Goal: Task Accomplishment & Management: Manage account settings

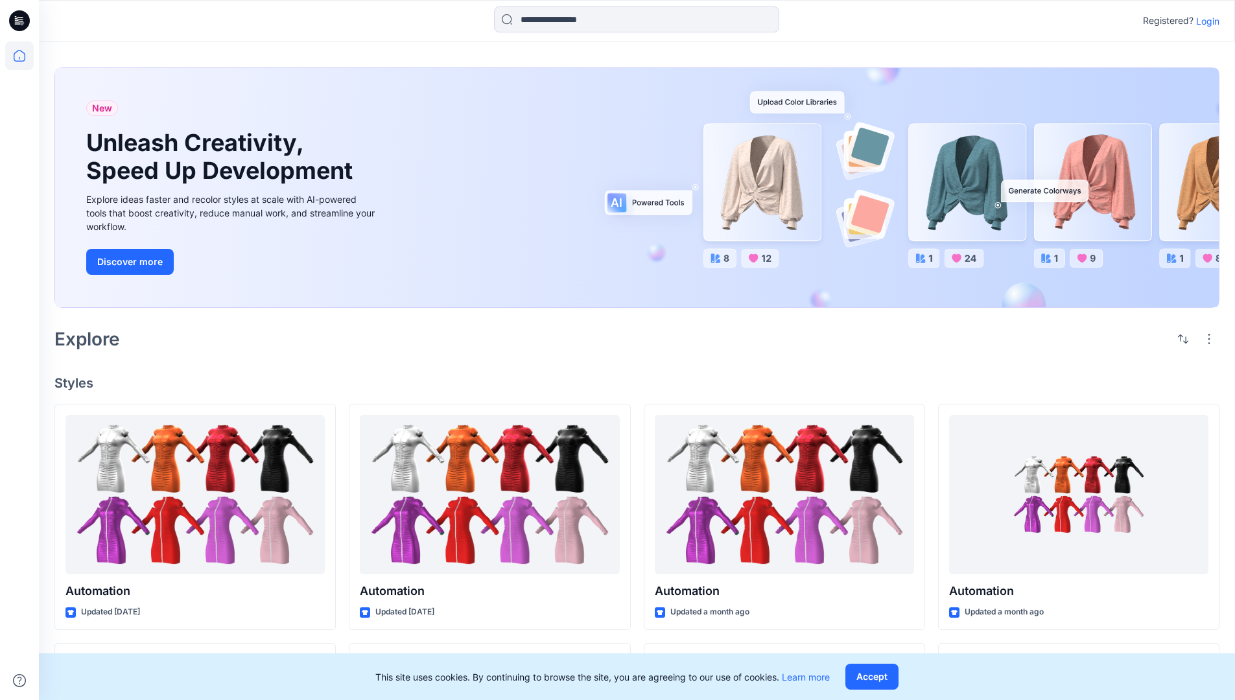
click at [1204, 21] on p "Login" at bounding box center [1207, 21] width 23 height 14
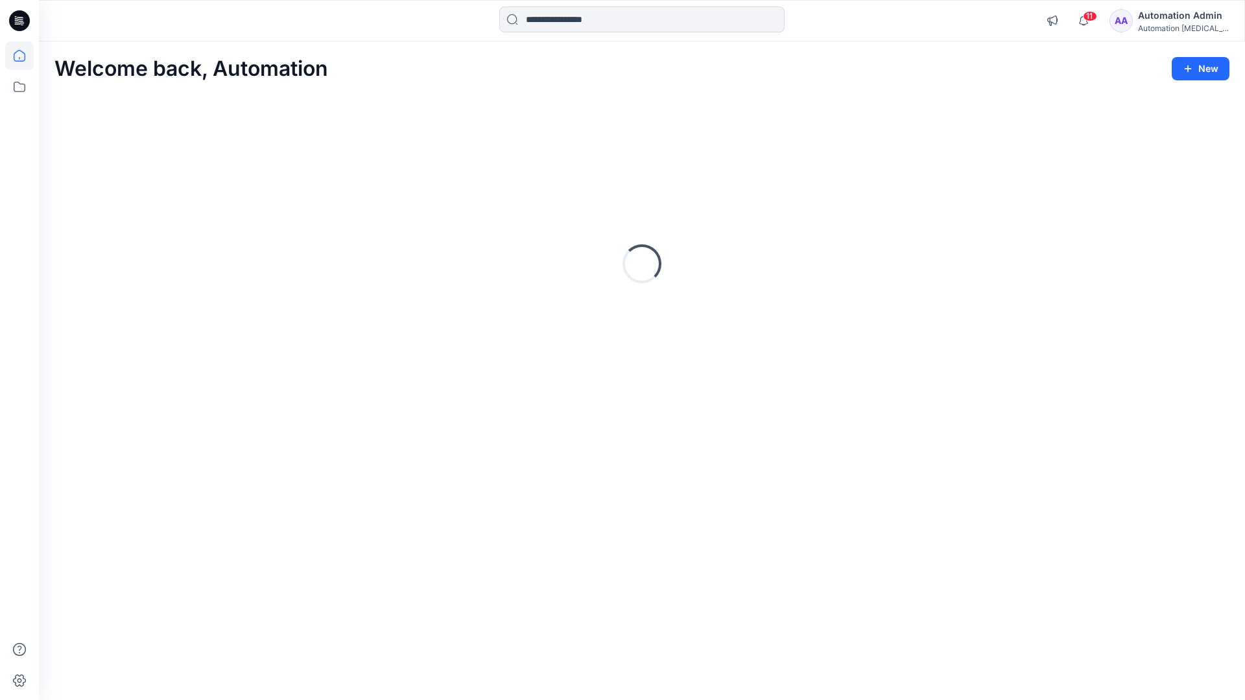
click at [25, 56] on icon at bounding box center [20, 56] width 12 height 12
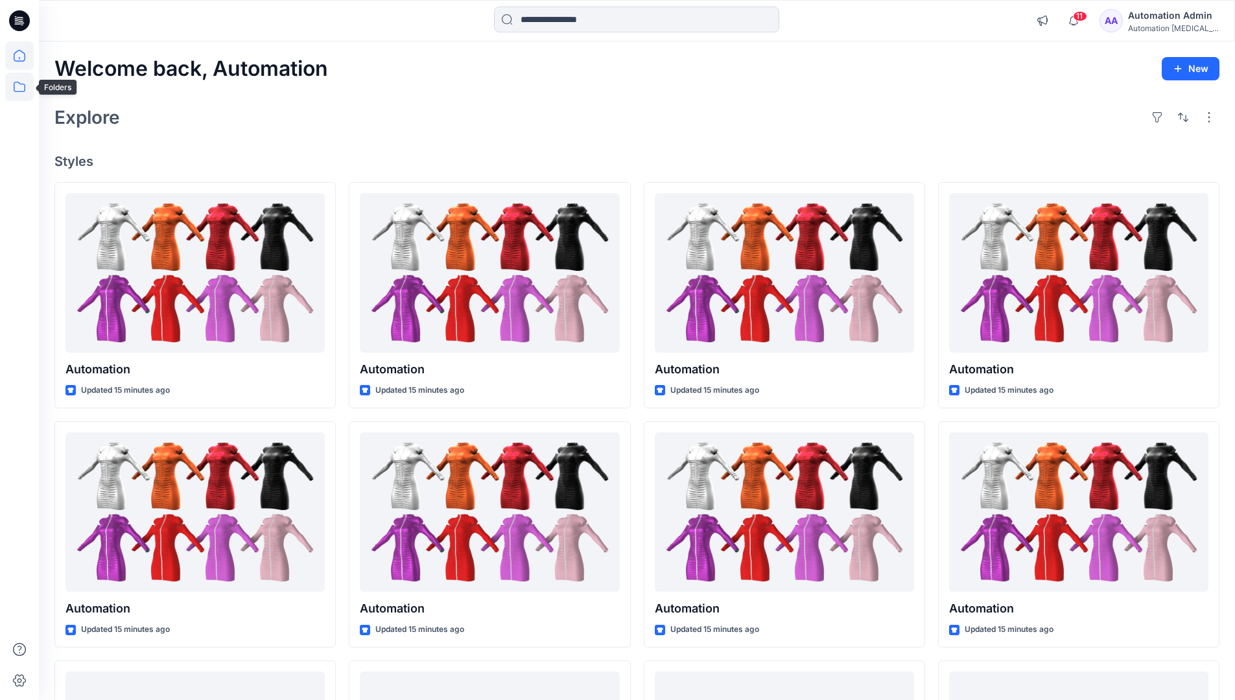
click at [23, 88] on icon at bounding box center [19, 87] width 29 height 29
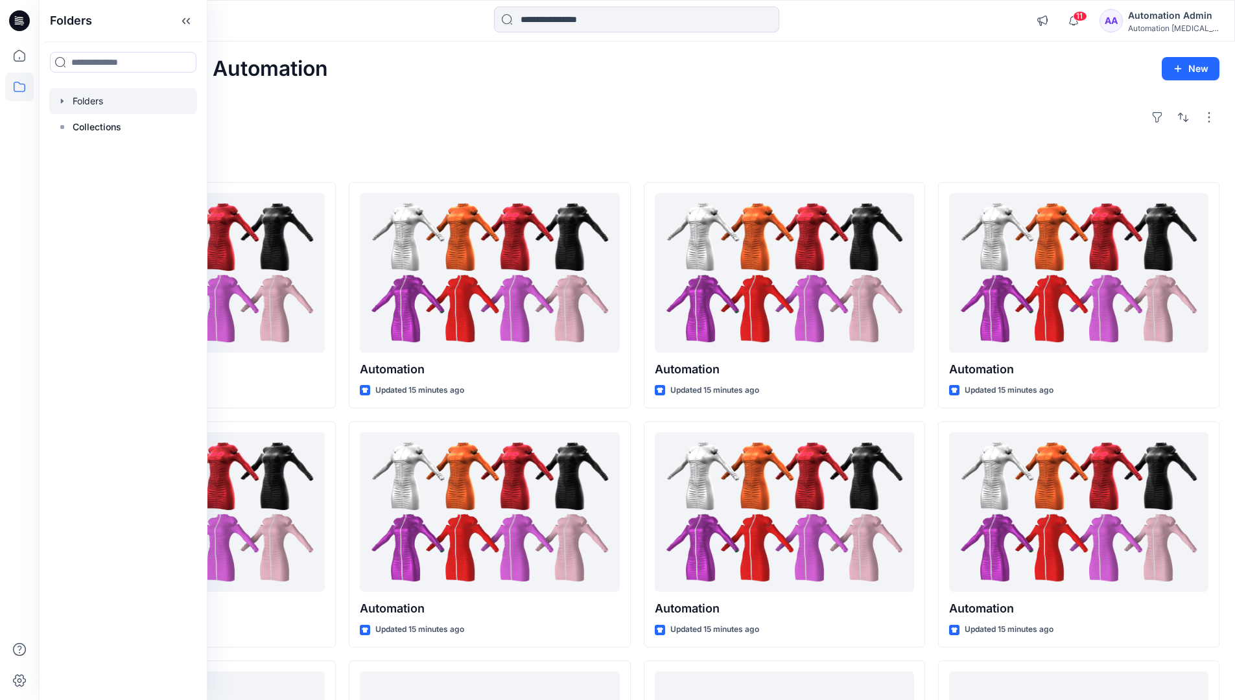
click at [82, 103] on div at bounding box center [123, 101] width 148 height 26
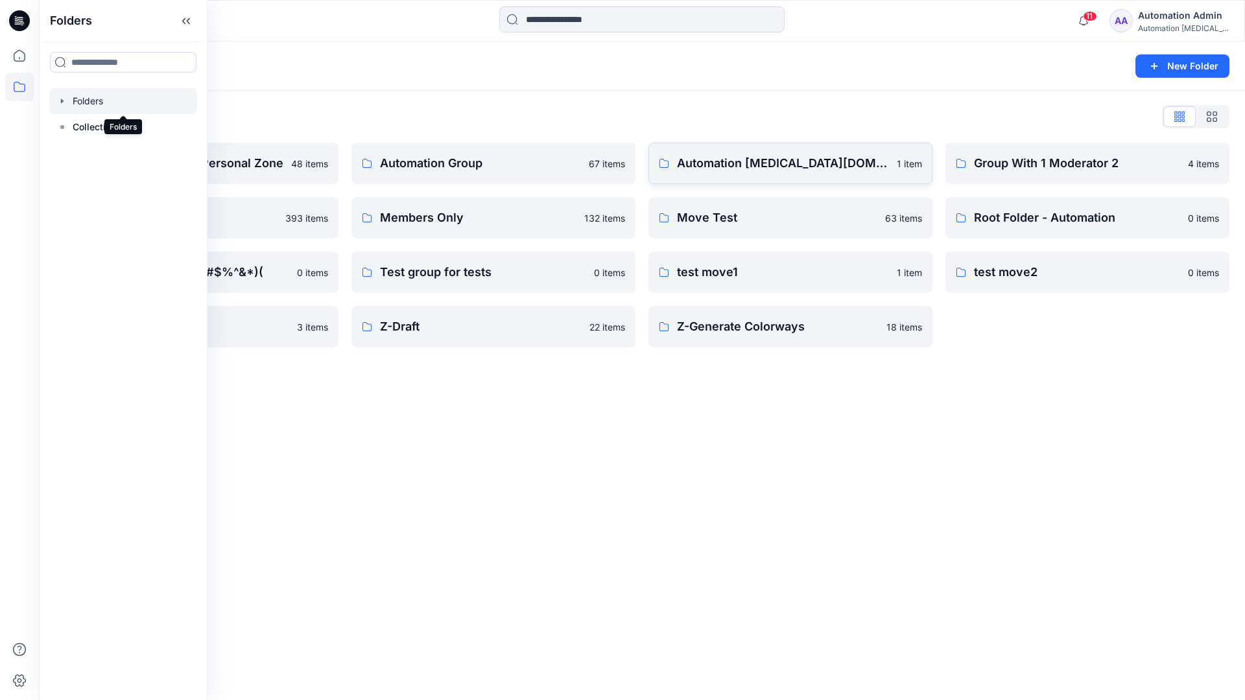
click at [757, 178] on link "Automation [MEDICAL_DATA][DOMAIN_NAME] 1 item" at bounding box center [790, 163] width 284 height 41
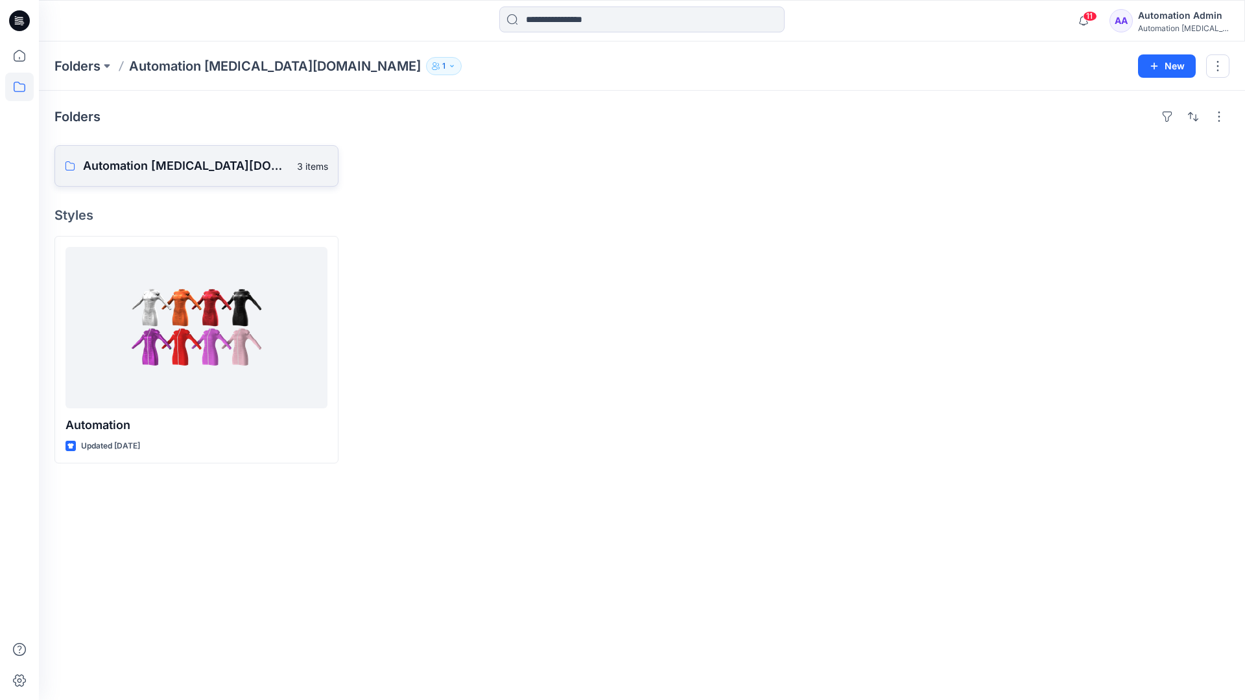
click at [174, 172] on p "Automation [MEDICAL_DATA][DOMAIN_NAME] Board" at bounding box center [186, 166] width 206 height 18
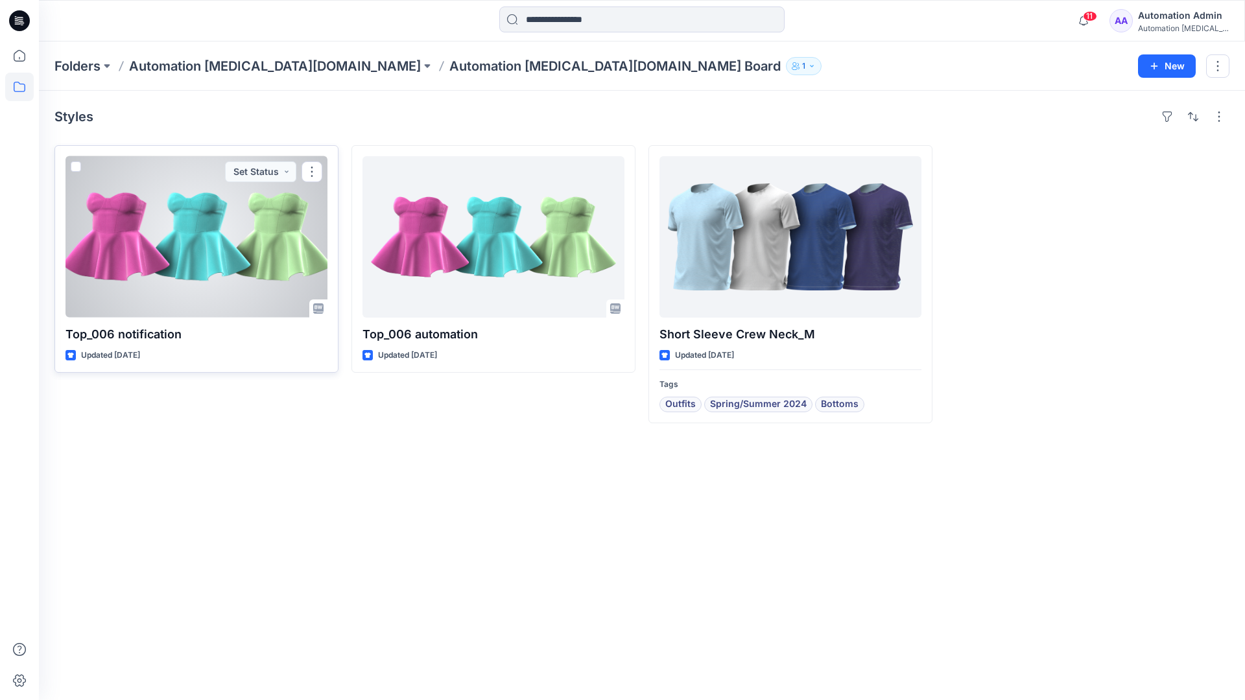
click at [80, 169] on span at bounding box center [76, 166] width 10 height 10
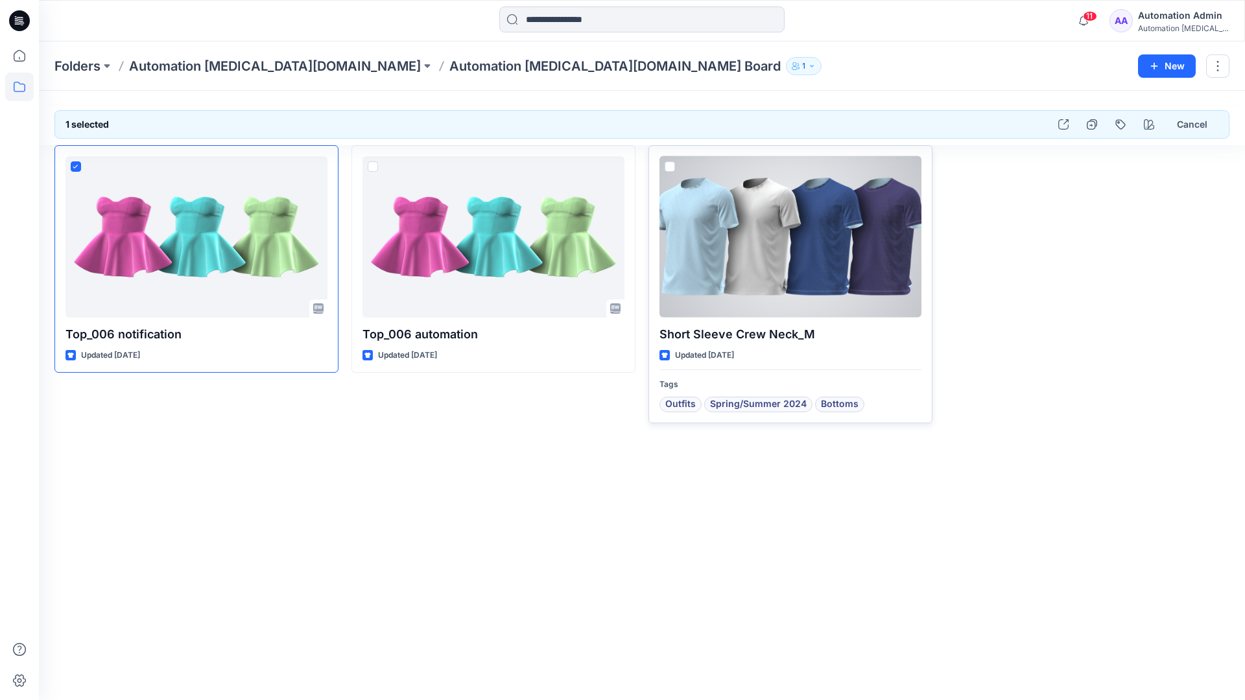
click at [672, 165] on span at bounding box center [669, 166] width 10 height 10
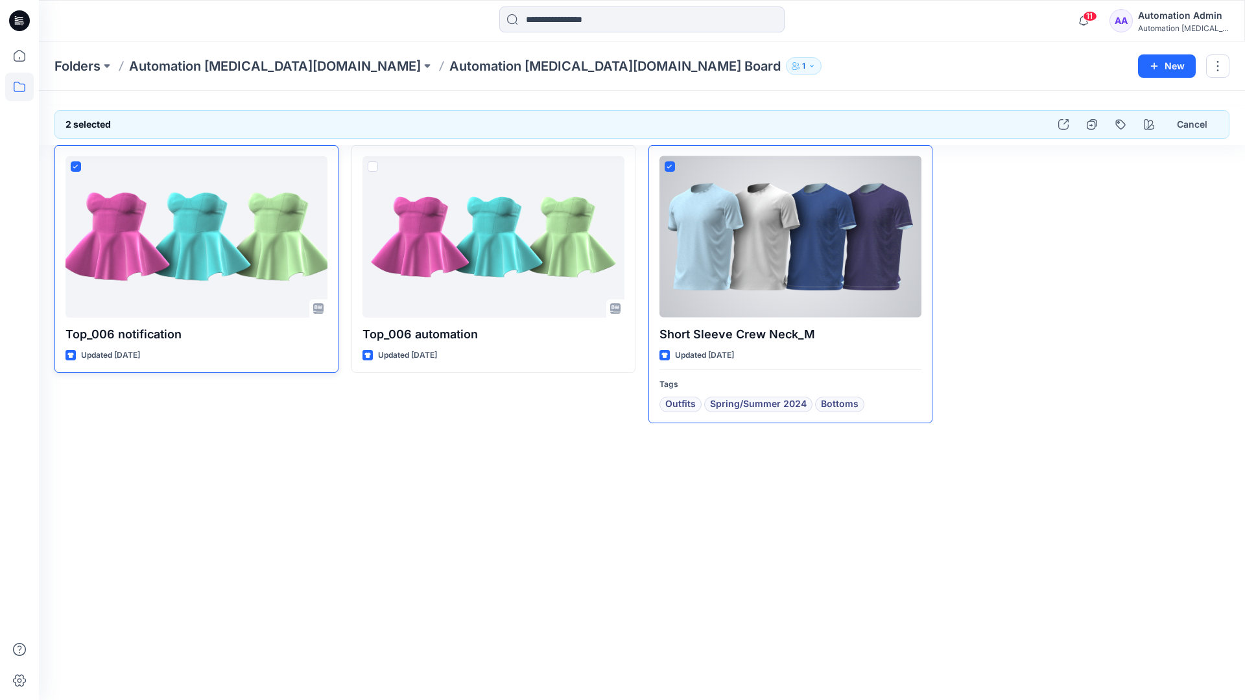
click at [78, 167] on icon at bounding box center [76, 167] width 6 height 5
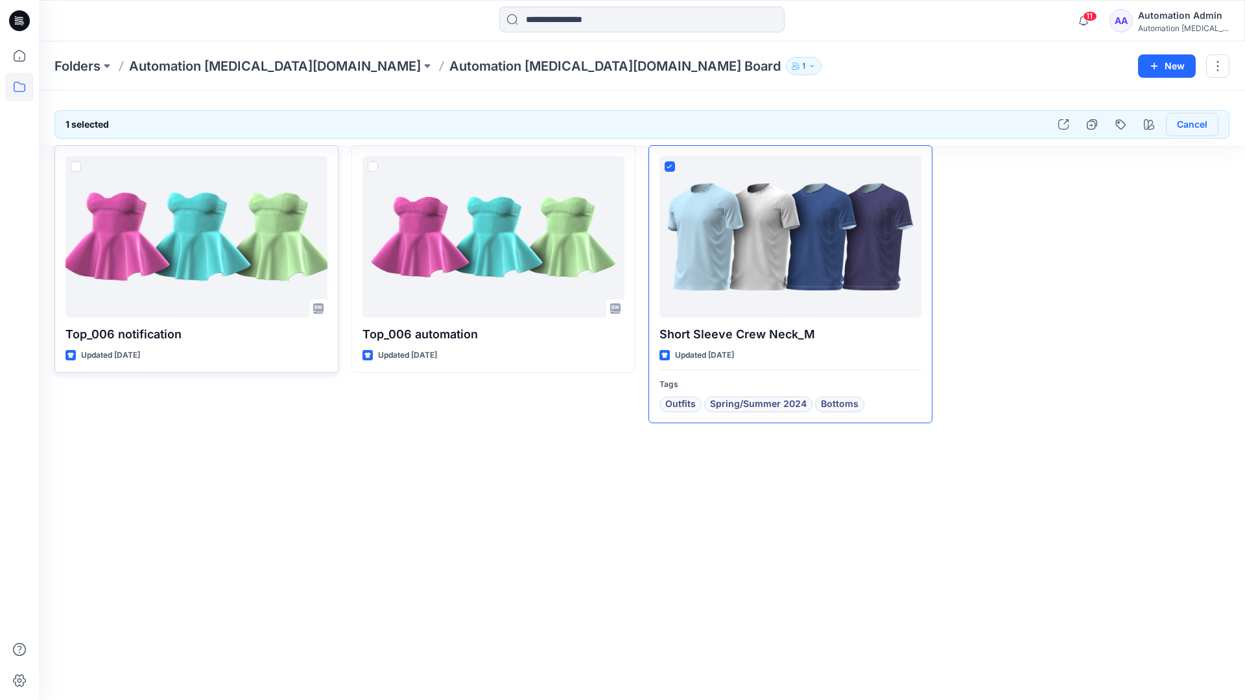
click at [1186, 126] on button "Cancel" at bounding box center [1191, 124] width 53 height 23
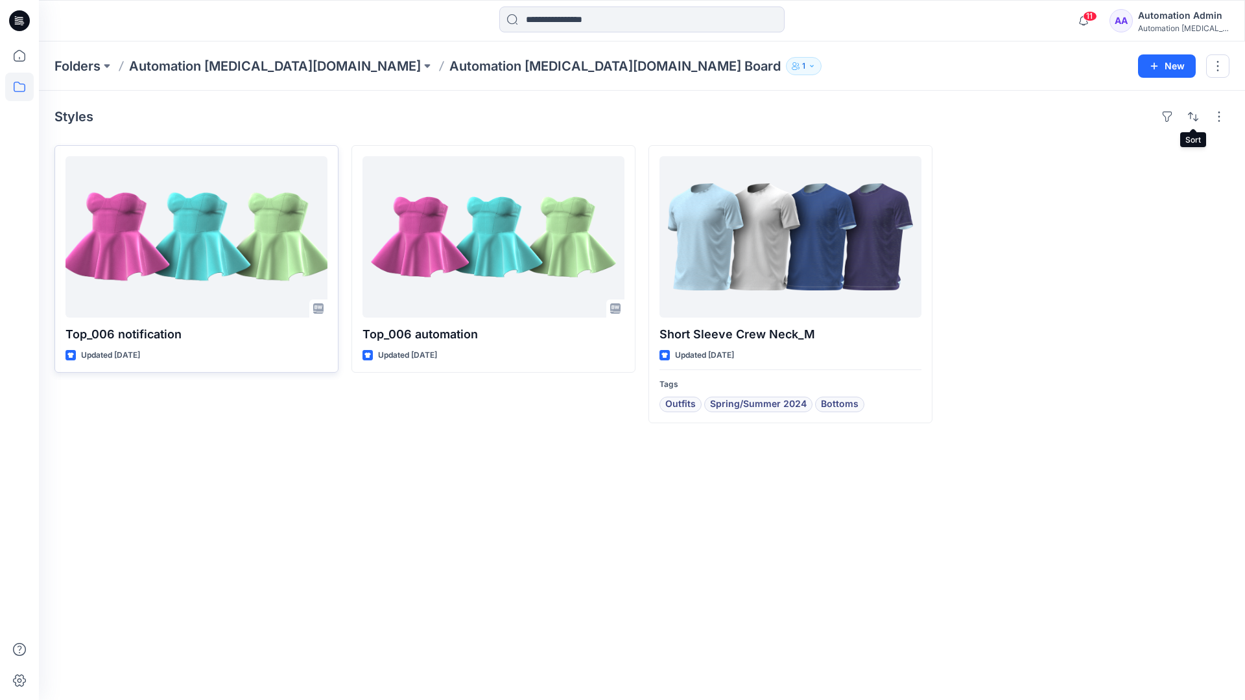
click at [1172, 24] on div "Automation [MEDICAL_DATA]..." at bounding box center [1183, 28] width 91 height 10
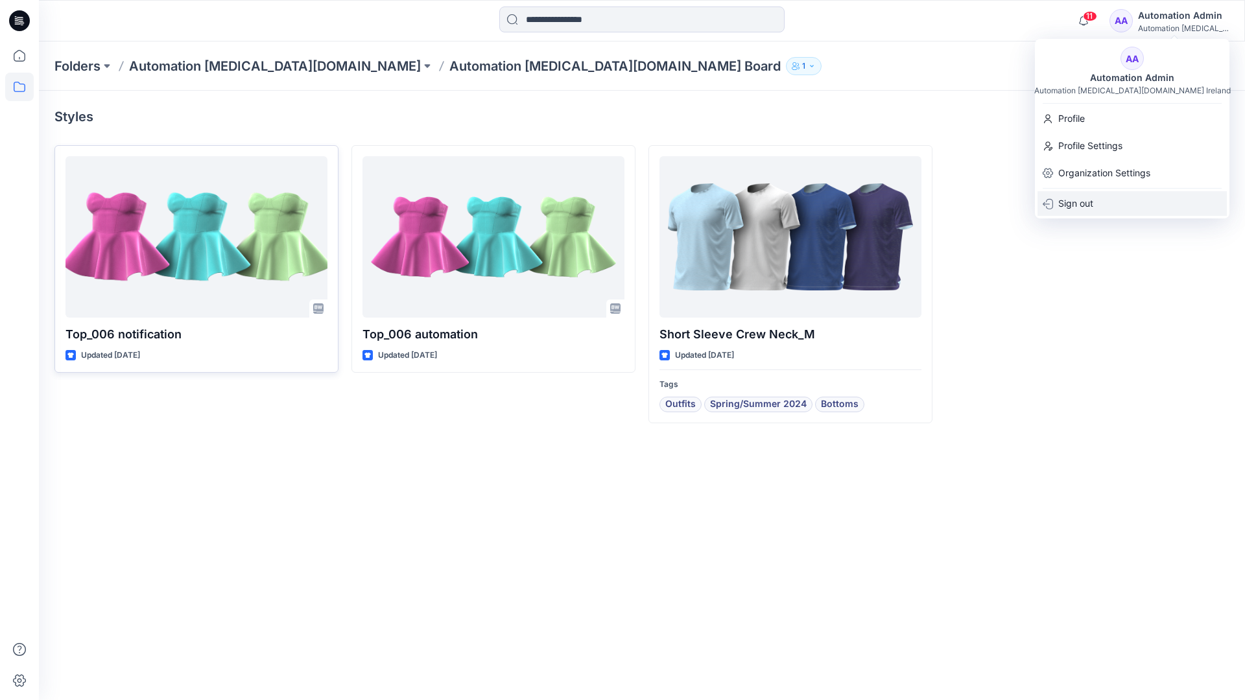
click at [1085, 202] on p "Sign out" at bounding box center [1075, 203] width 35 height 25
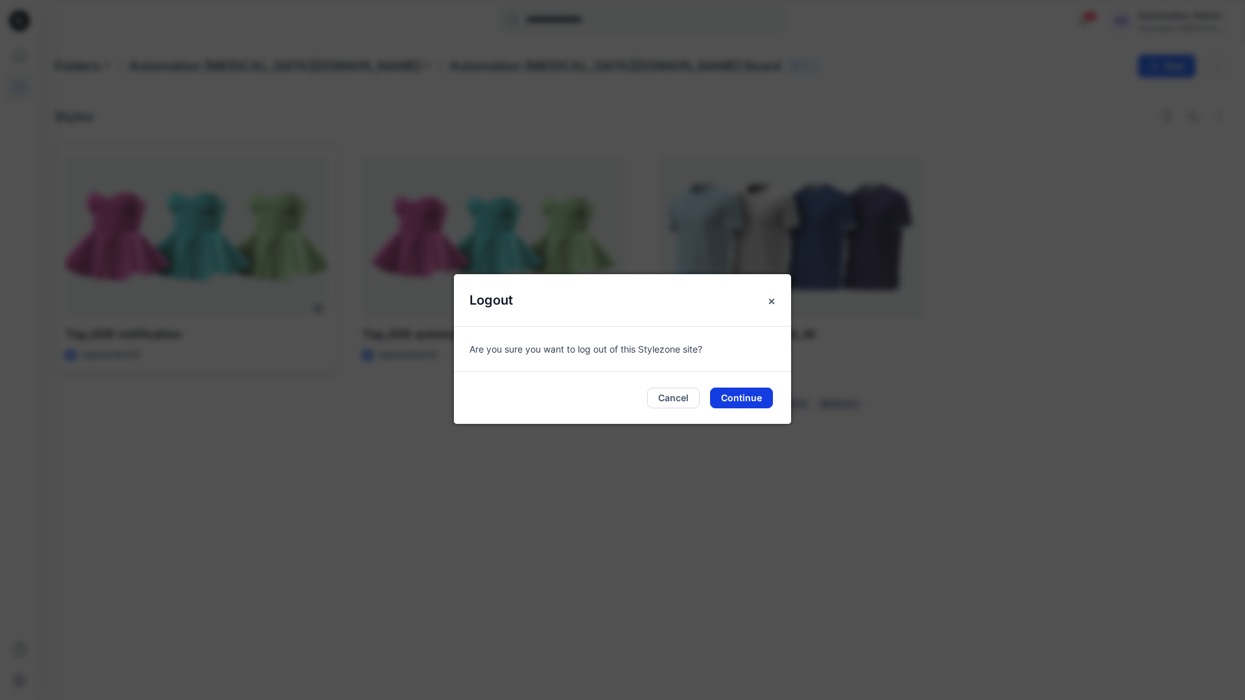
click at [759, 393] on button "Continue" at bounding box center [741, 398] width 63 height 21
